Goal: Transaction & Acquisition: Purchase product/service

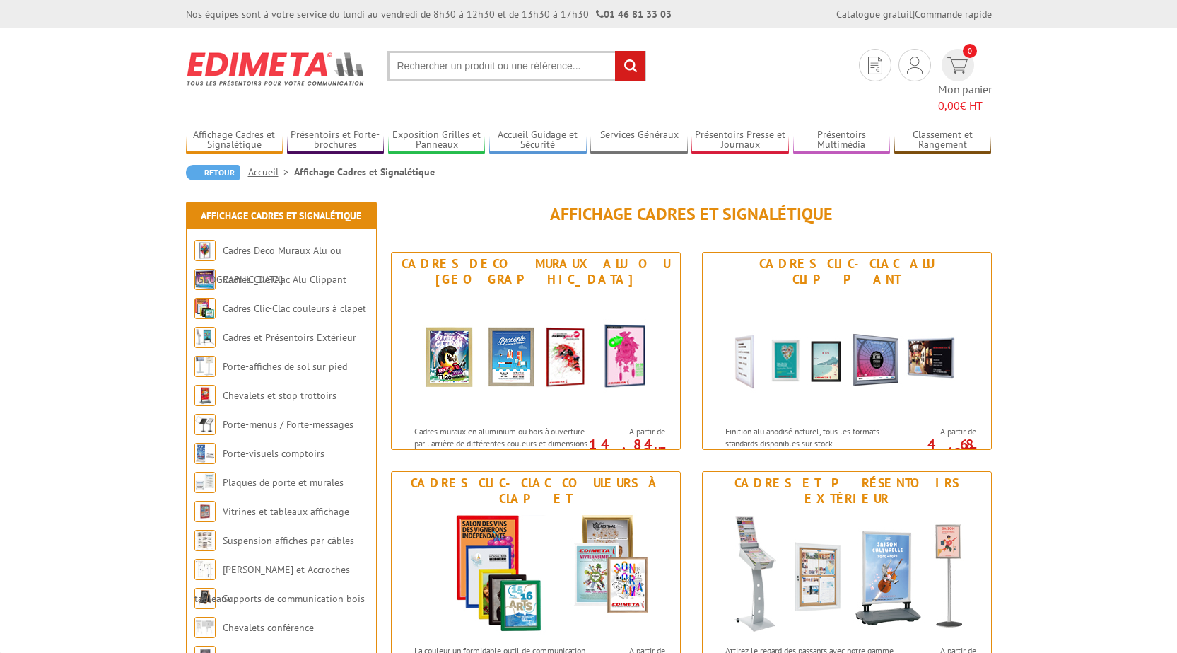
scroll to position [141, 0]
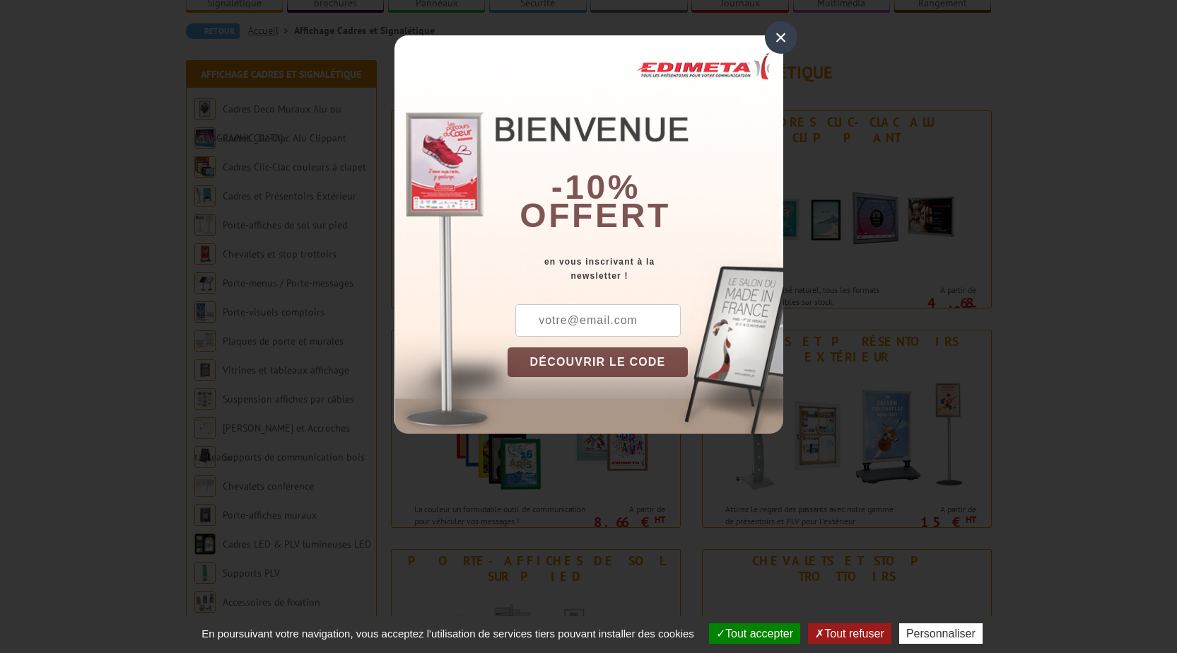
click at [778, 31] on div "×" at bounding box center [781, 37] width 33 height 33
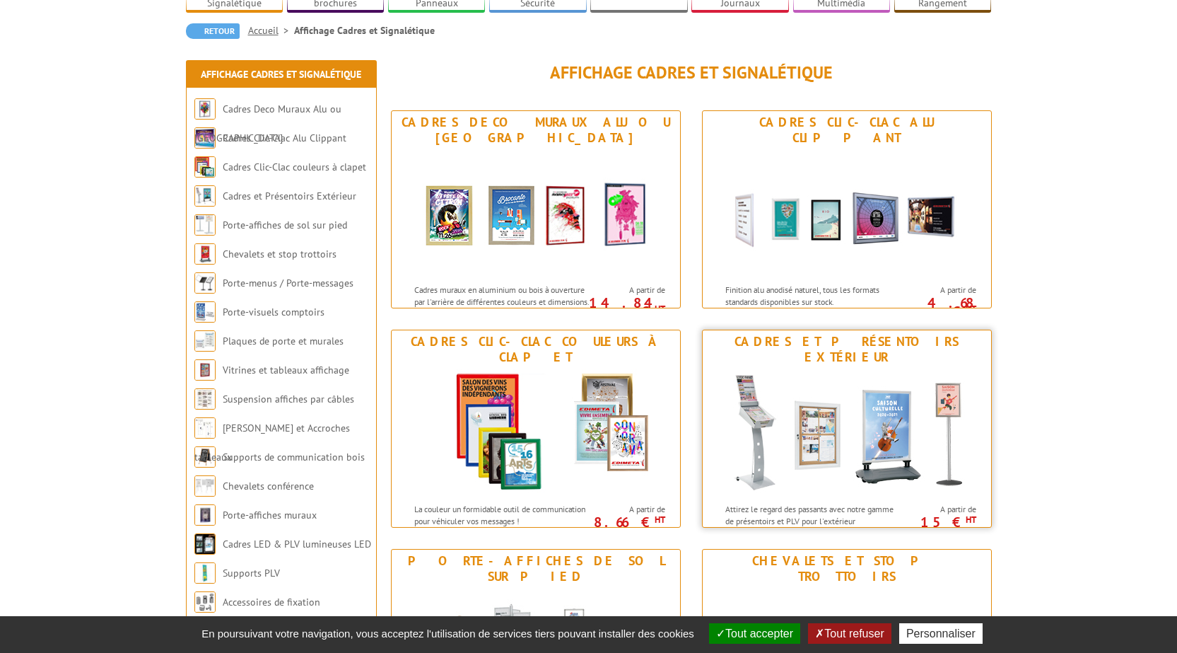
click at [755, 368] on img at bounding box center [847, 431] width 262 height 127
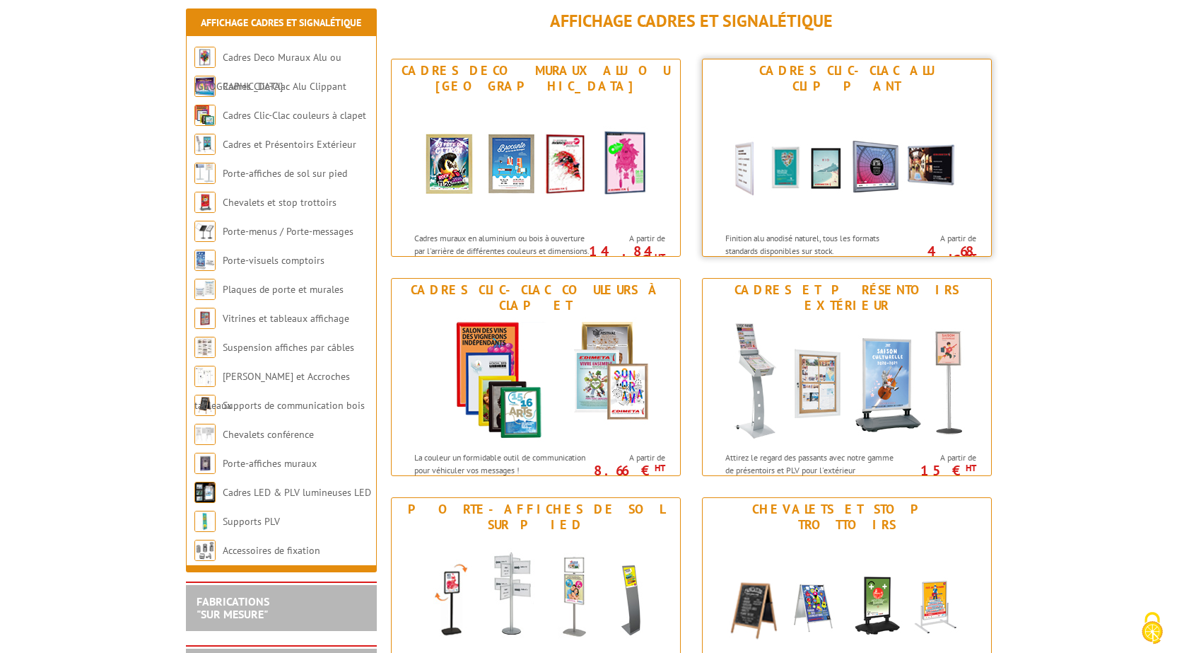
scroll to position [141, 0]
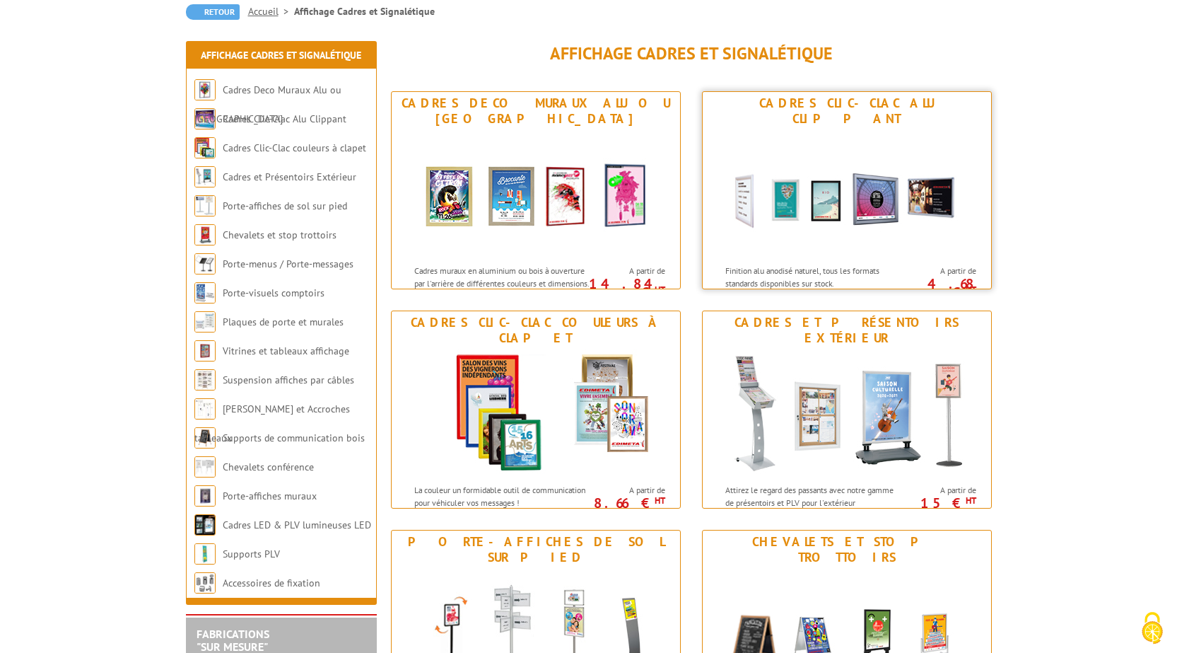
click at [852, 165] on img at bounding box center [847, 193] width 262 height 127
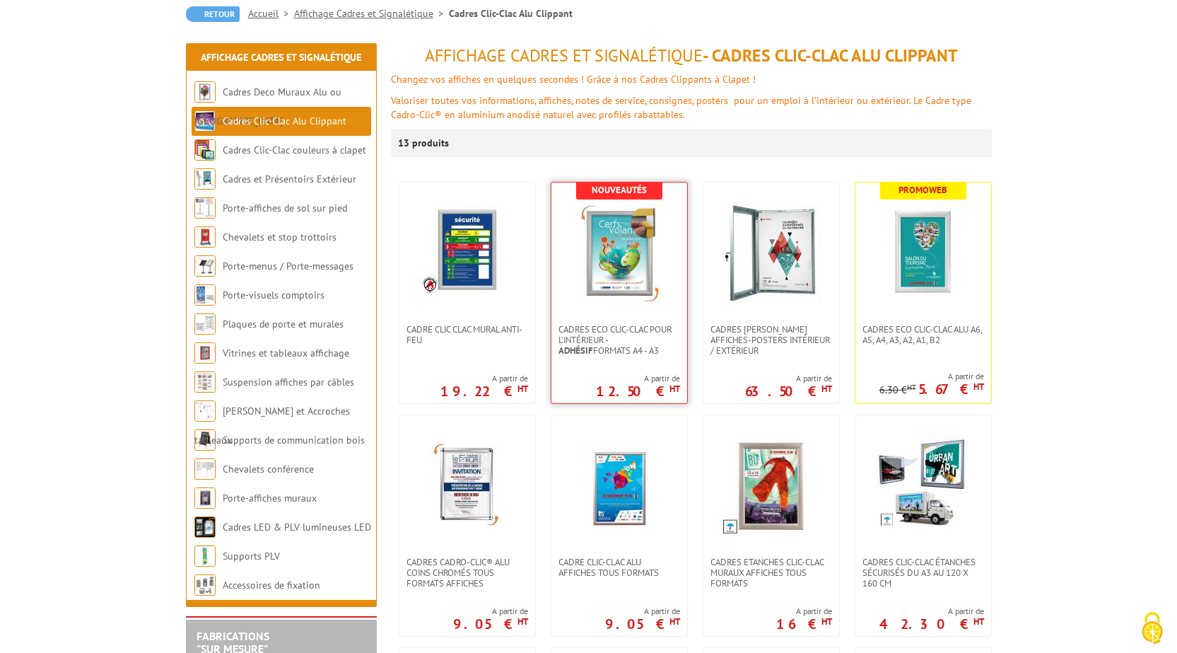
scroll to position [141, 0]
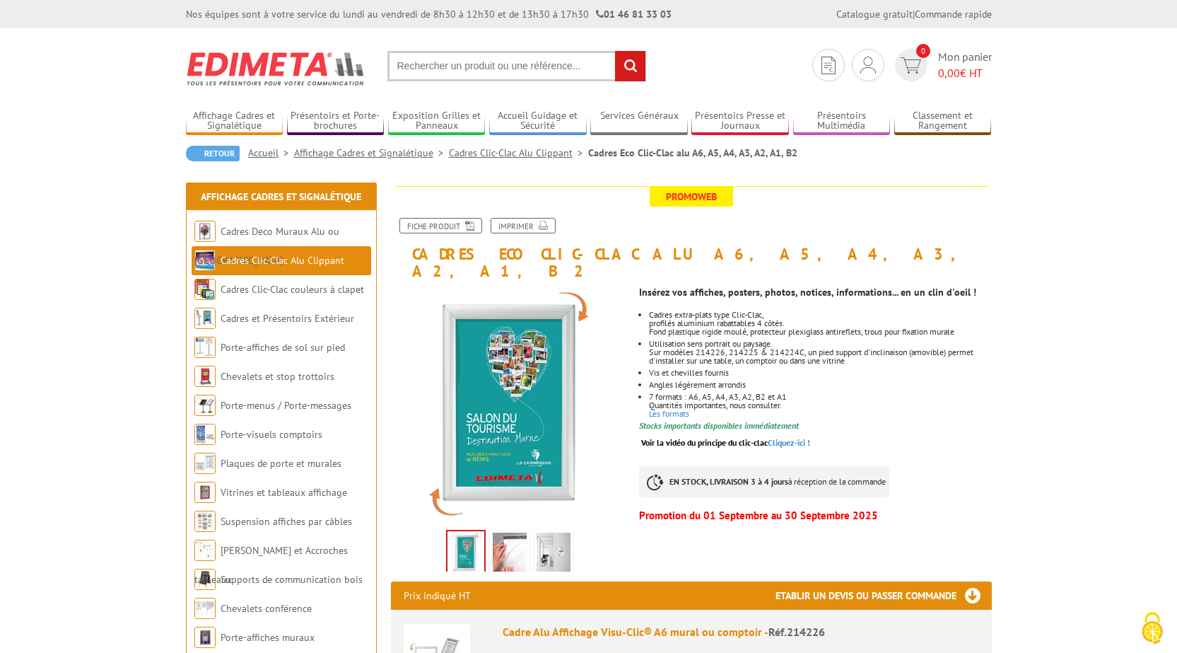
click at [512, 541] on img at bounding box center [510, 554] width 34 height 44
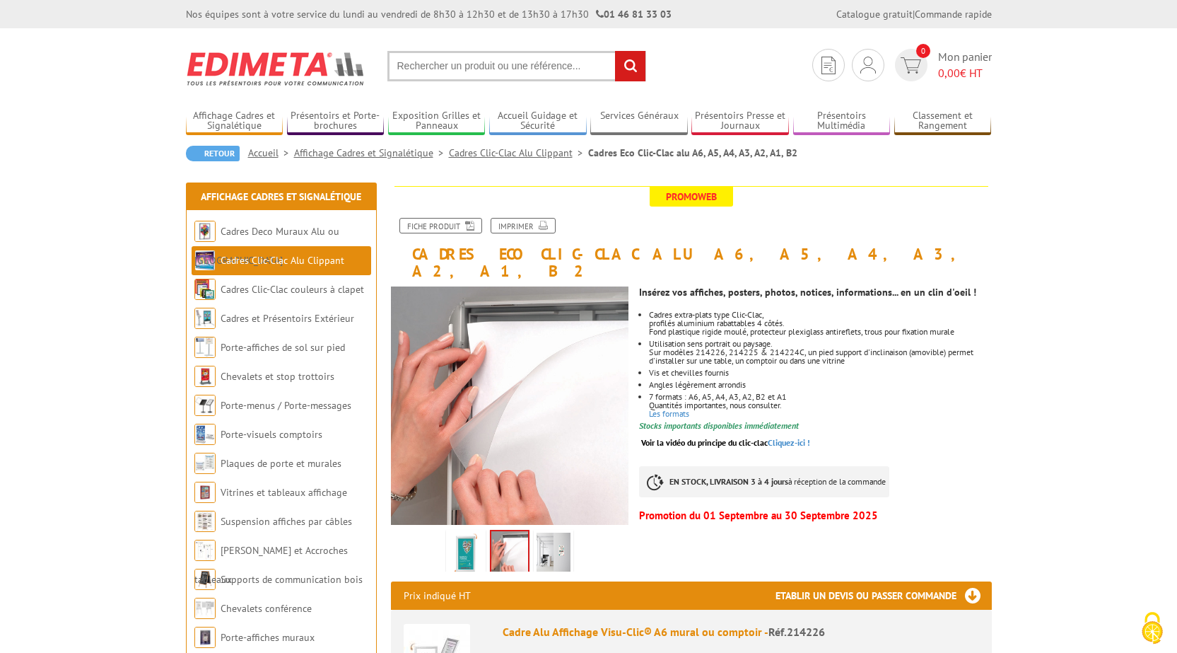
click at [547, 537] on img at bounding box center [554, 554] width 34 height 44
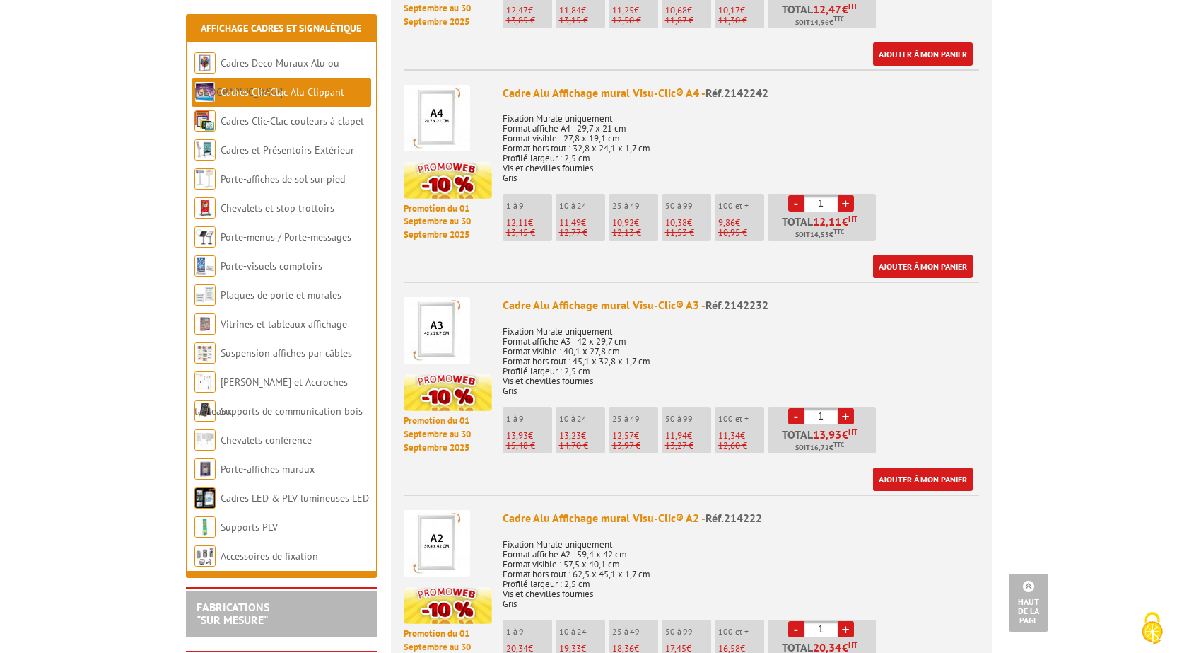
scroll to position [1202, 0]
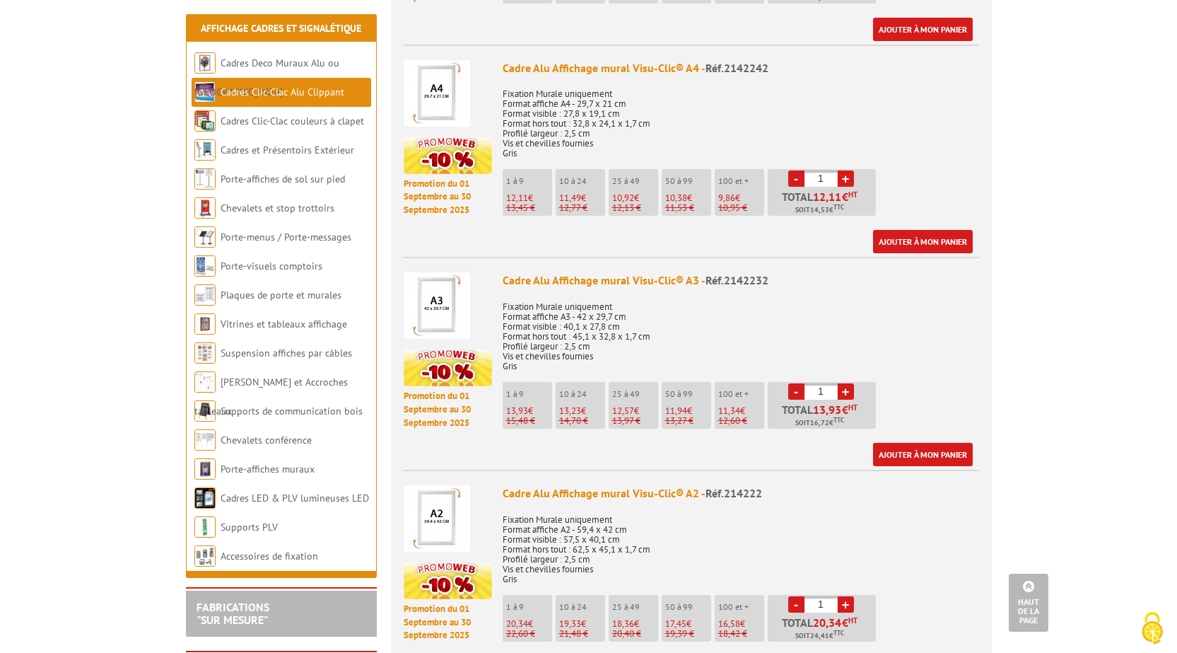
click at [446, 293] on img at bounding box center [437, 305] width 66 height 66
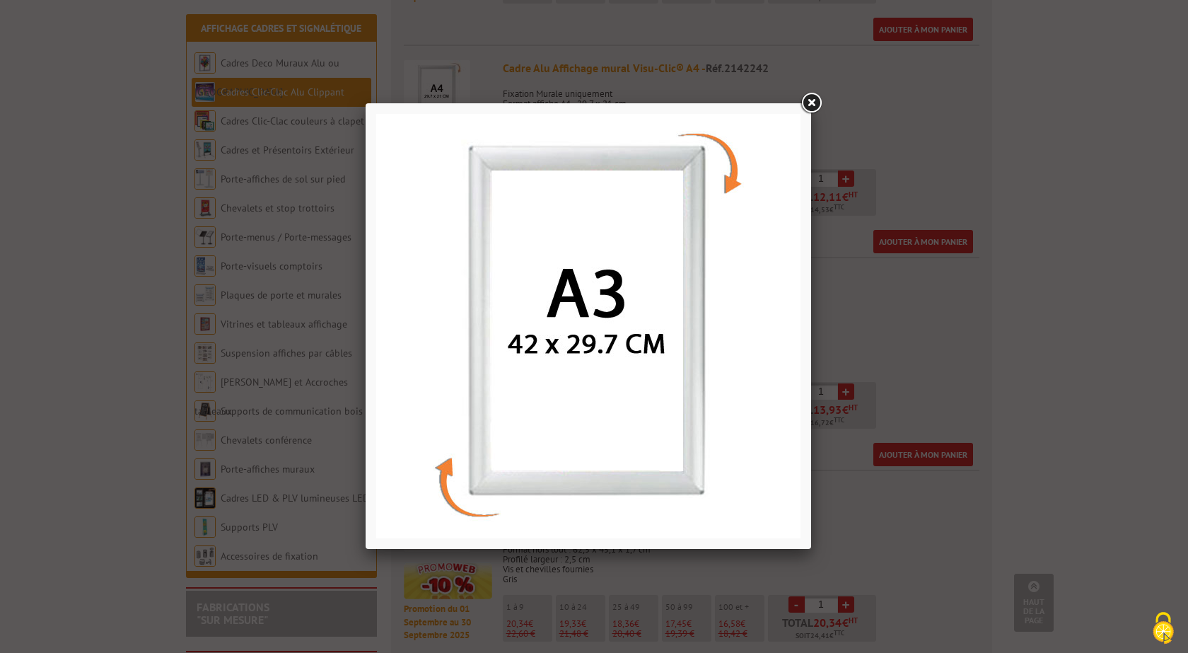
click at [858, 283] on div at bounding box center [594, 326] width 1188 height 653
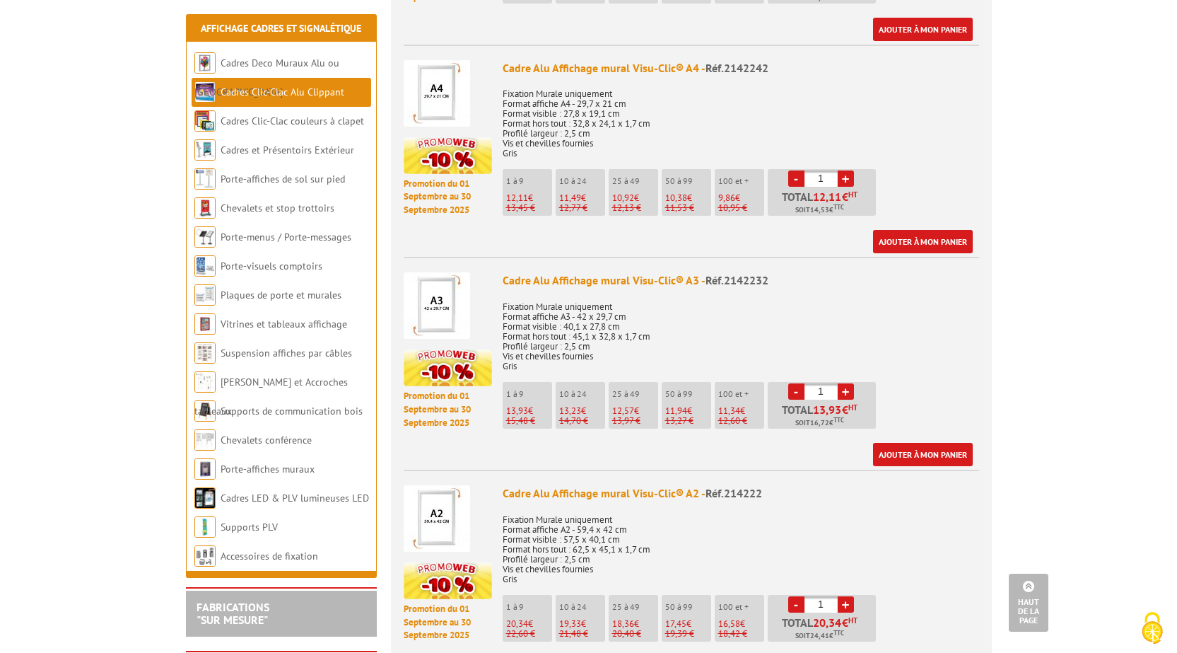
click at [674, 272] on div "Cadre Alu Affichage mural Visu-Clic® A3 - Réf.2142232" at bounding box center [741, 280] width 476 height 16
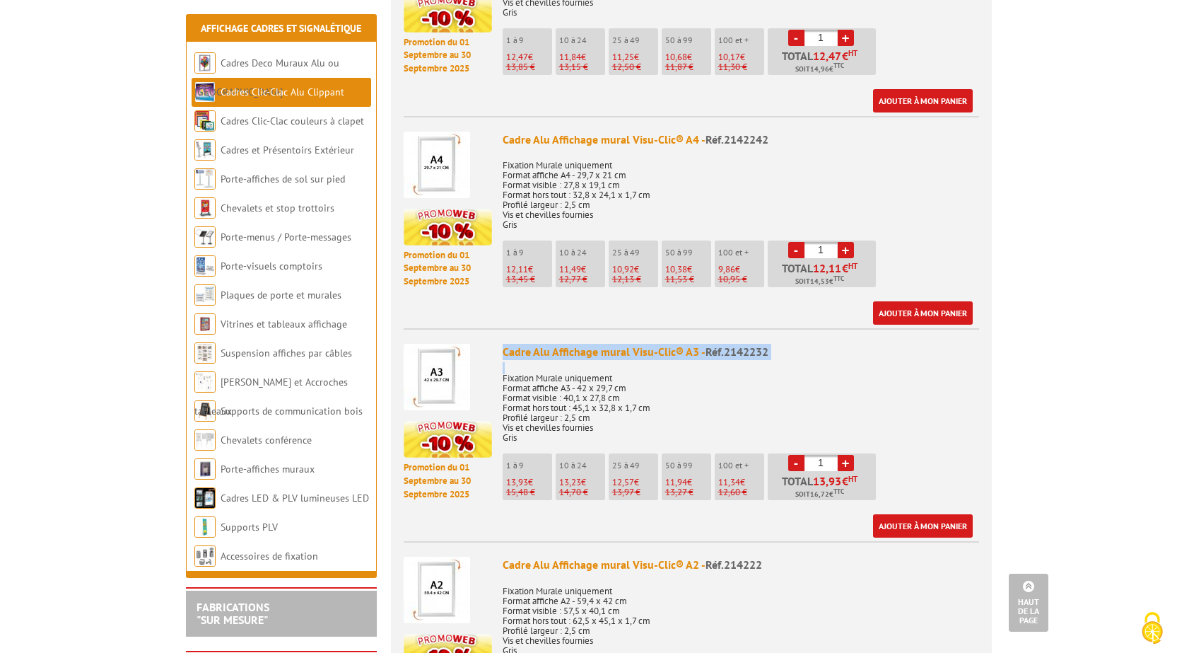
scroll to position [1131, 0]
click at [643, 343] on div "Cadre Alu Affichage mural Visu-Clic® A3 - Réf.2142232" at bounding box center [741, 351] width 476 height 16
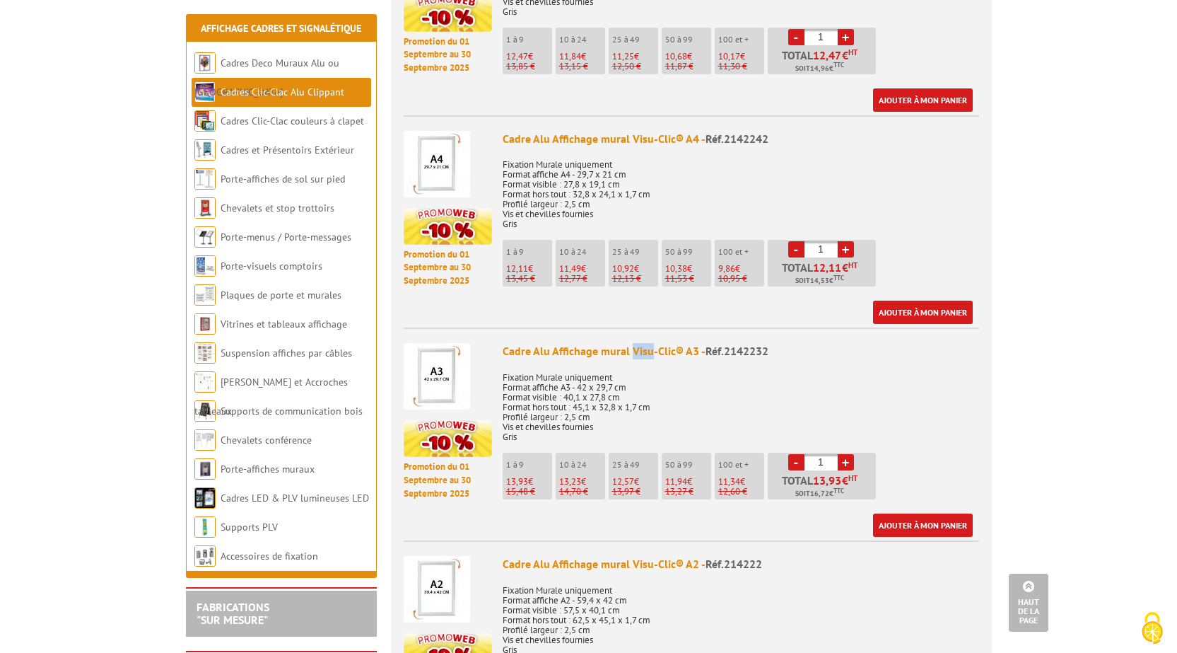
click at [643, 343] on div "Cadre Alu Affichage mural Visu-Clic® A3 - Réf.2142232" at bounding box center [741, 351] width 476 height 16
